Goal: Task Accomplishment & Management: Use online tool/utility

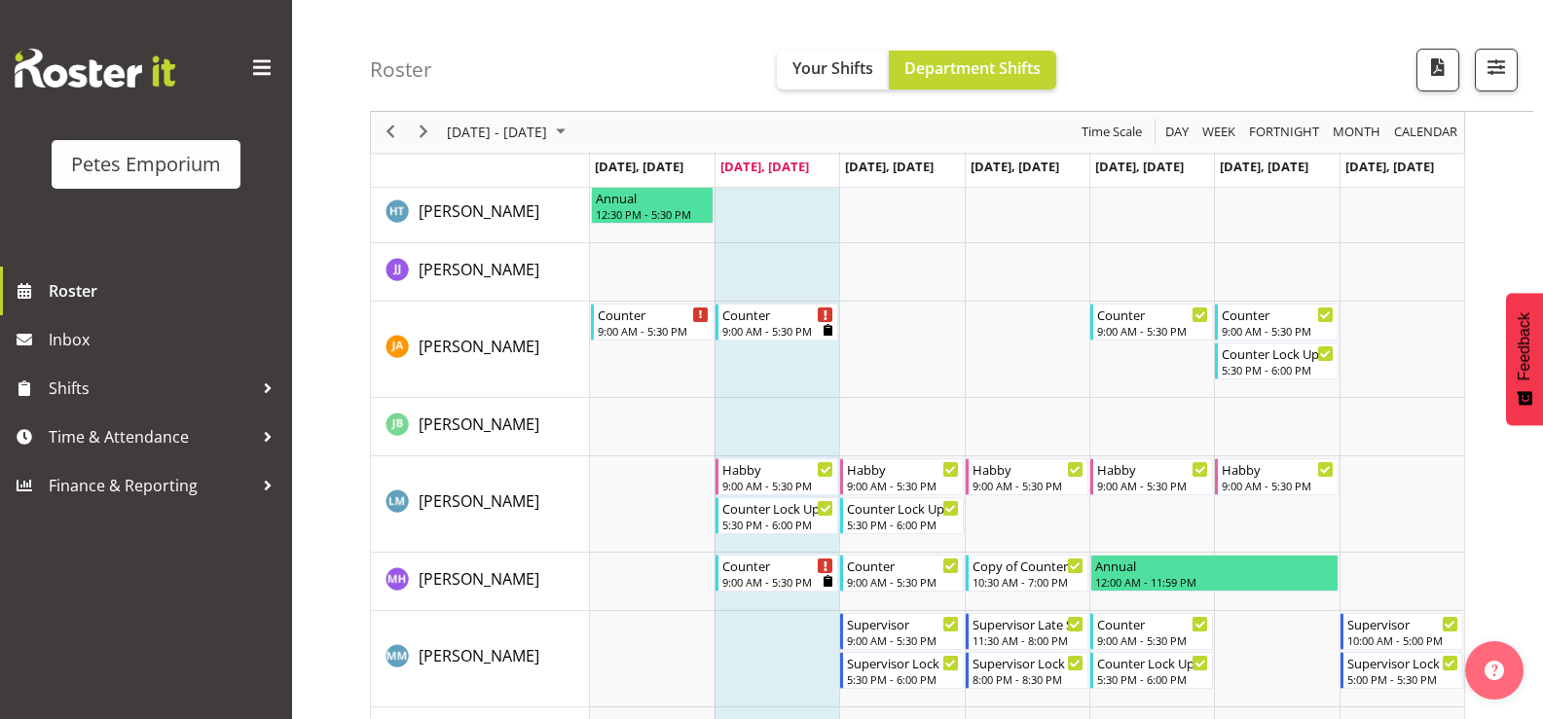
scroll to position [672, 0]
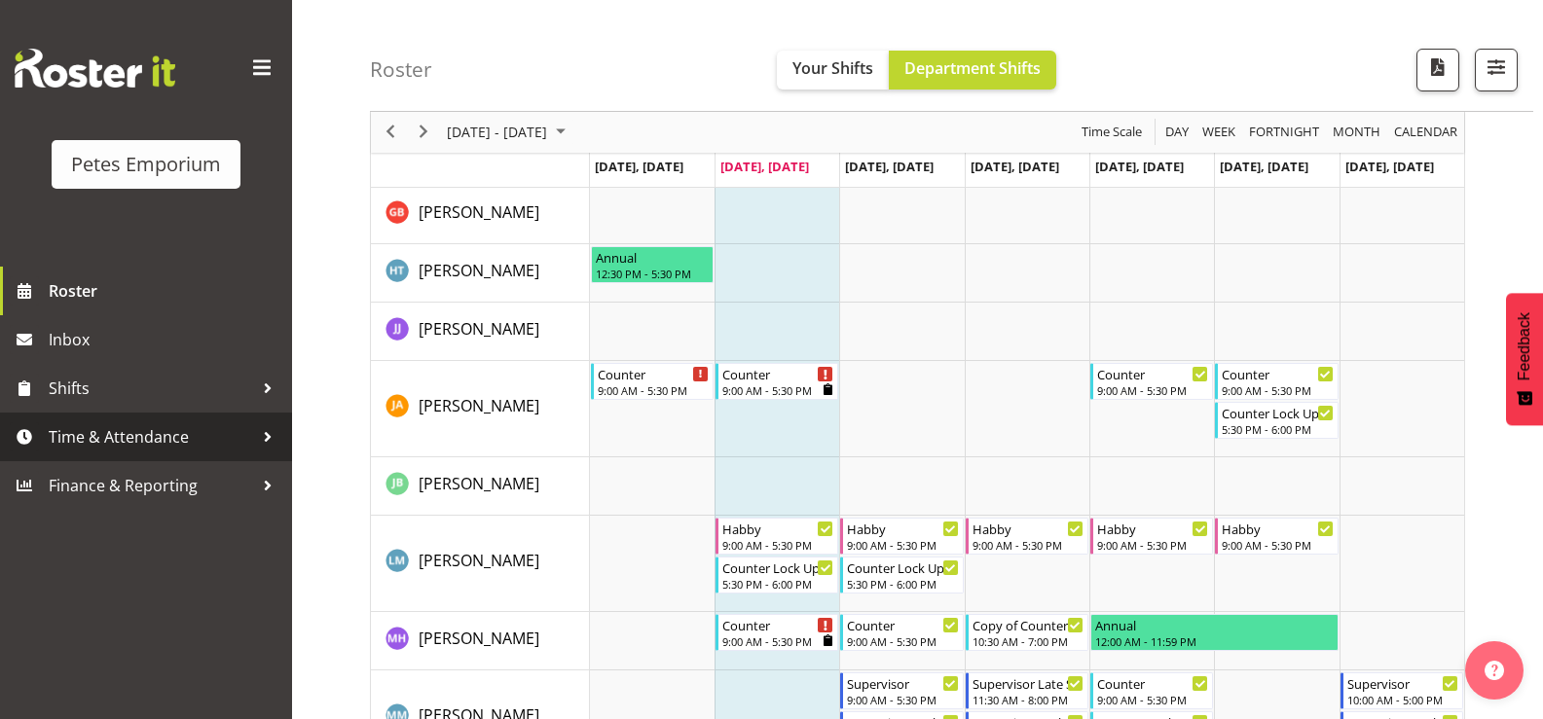
click at [159, 430] on span "Time & Attendance" at bounding box center [151, 436] width 204 height 29
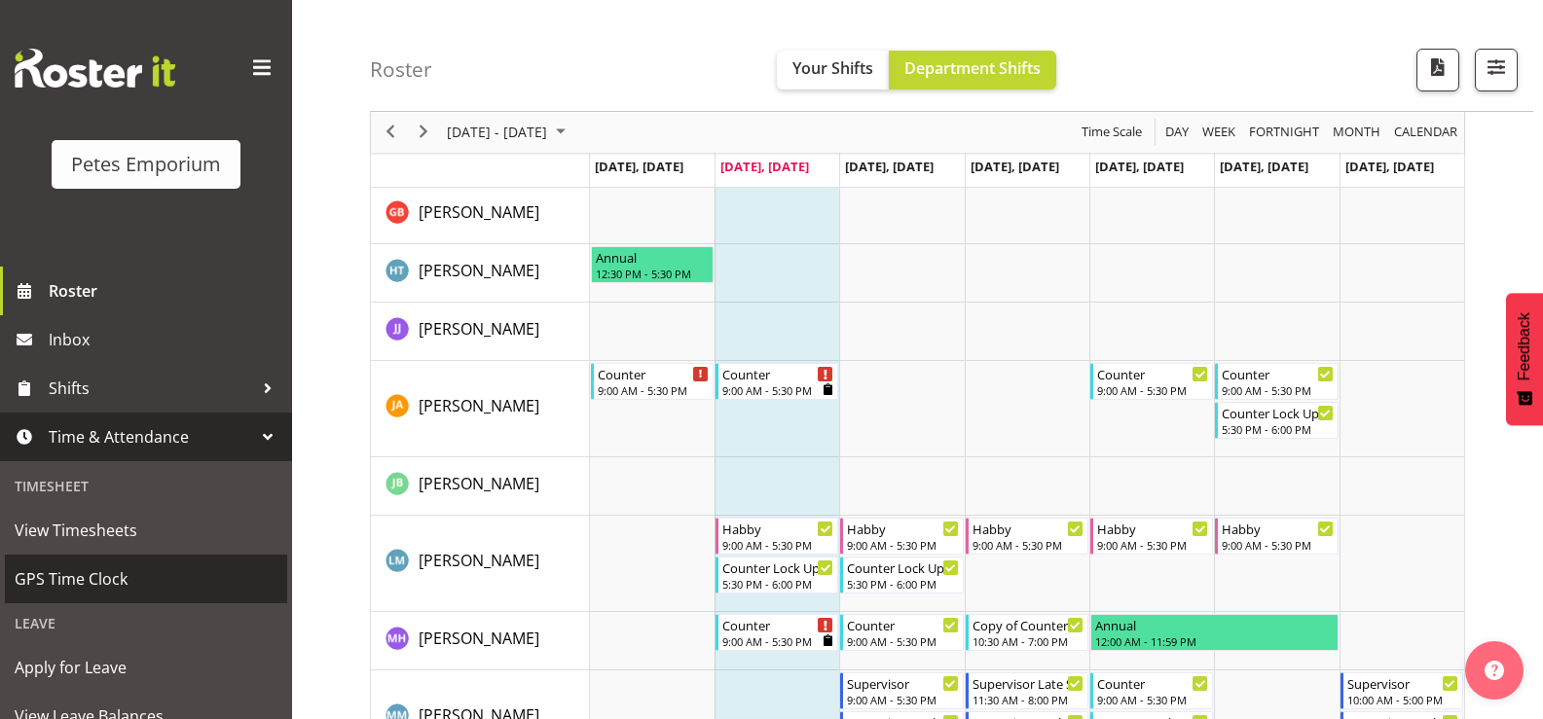
click at [97, 574] on span "GPS Time Clock" at bounding box center [146, 579] width 263 height 29
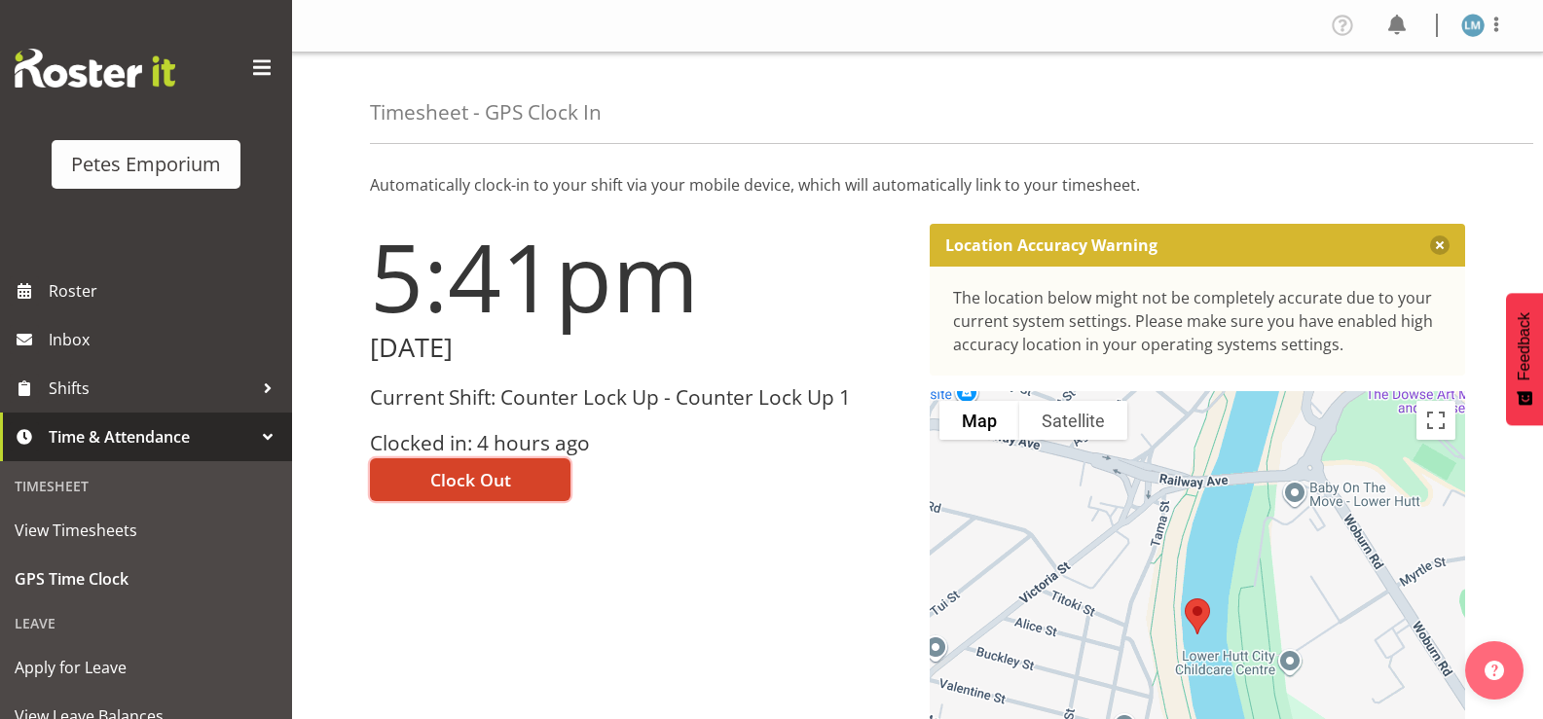
click at [415, 473] on button "Clock Out" at bounding box center [470, 479] width 200 height 43
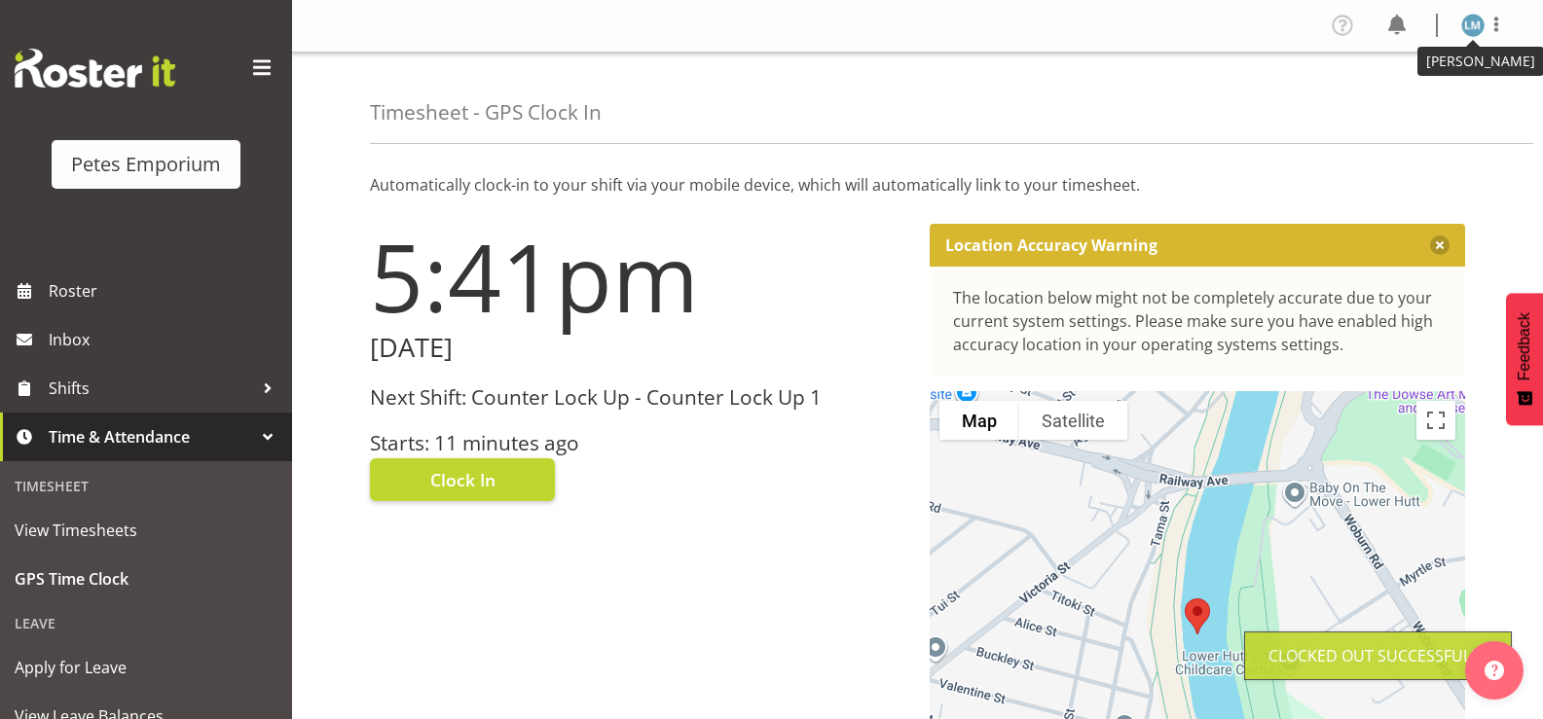
click at [1476, 24] on img at bounding box center [1472, 25] width 23 height 23
click at [1390, 114] on link "Log Out" at bounding box center [1414, 102] width 187 height 35
